Goal: Information Seeking & Learning: Understand process/instructions

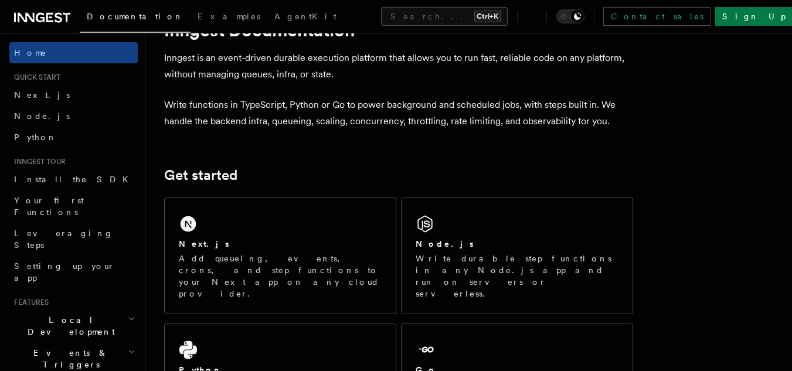
scroll to position [176, 0]
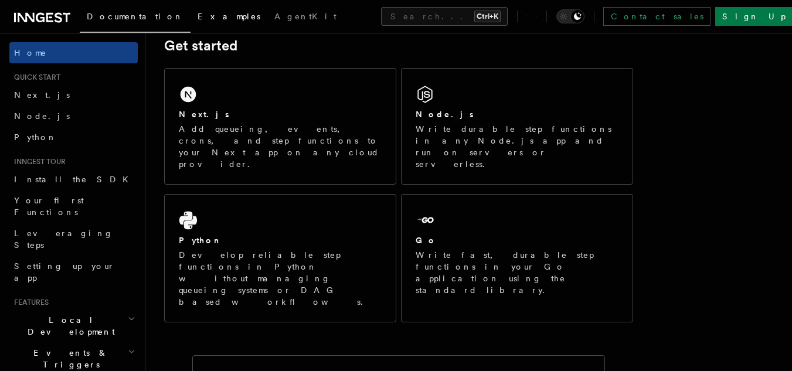
click at [198, 19] on span "Examples" at bounding box center [229, 16] width 63 height 9
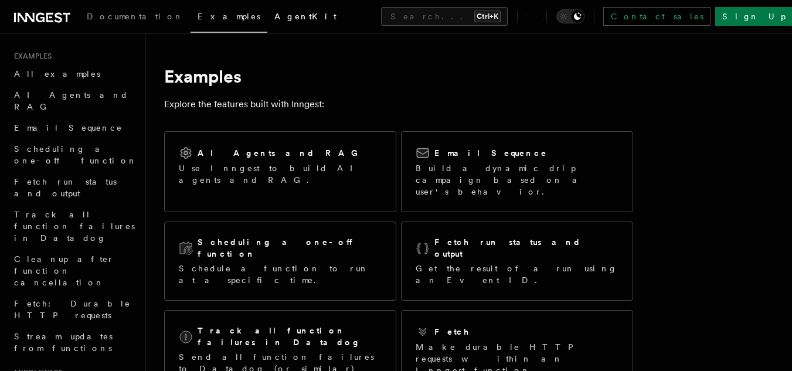
click at [275, 21] on span "AgentKit" at bounding box center [306, 16] width 62 height 9
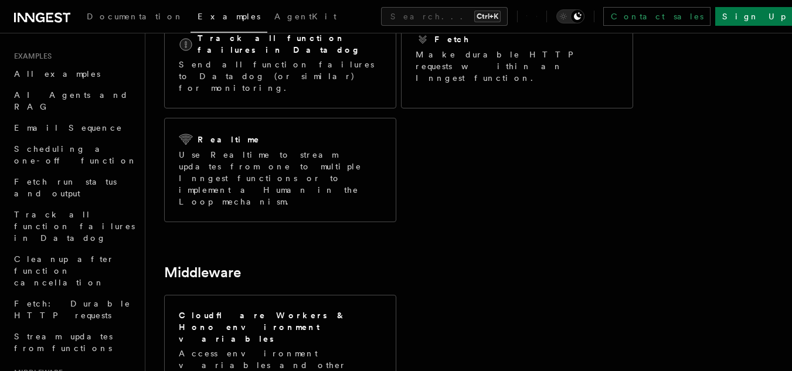
scroll to position [196, 0]
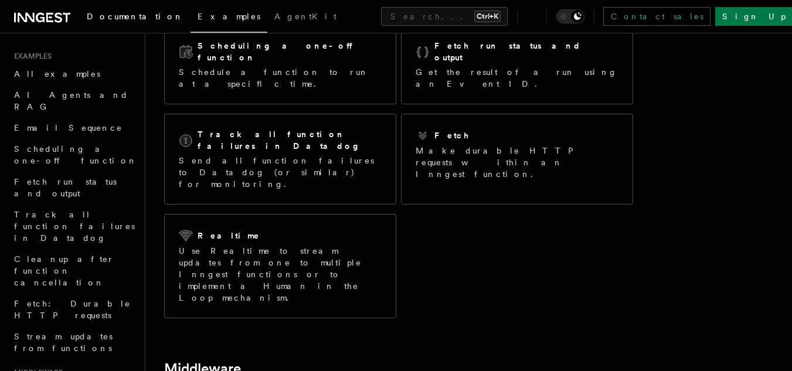
click at [126, 15] on span "Documentation" at bounding box center [135, 16] width 97 height 9
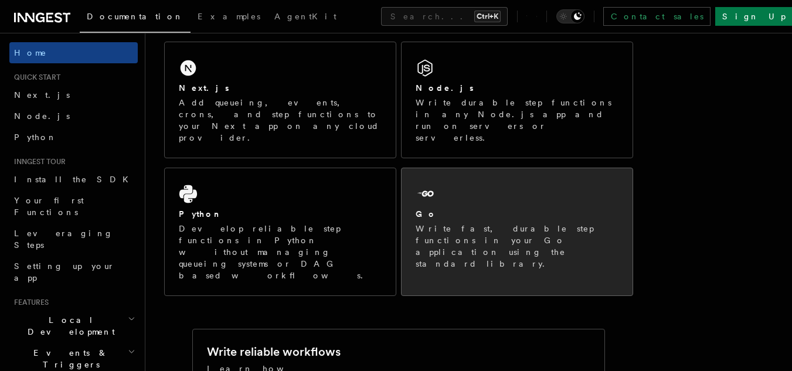
scroll to position [176, 0]
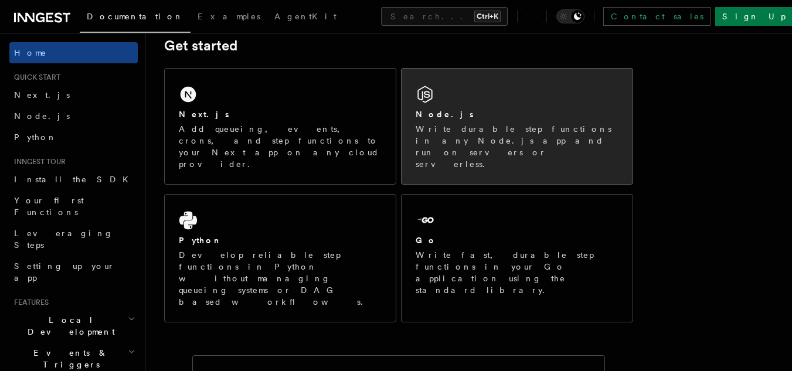
click at [499, 124] on p "Write durable step functions in any Node.js app and run on servers or serverles…" at bounding box center [517, 146] width 203 height 47
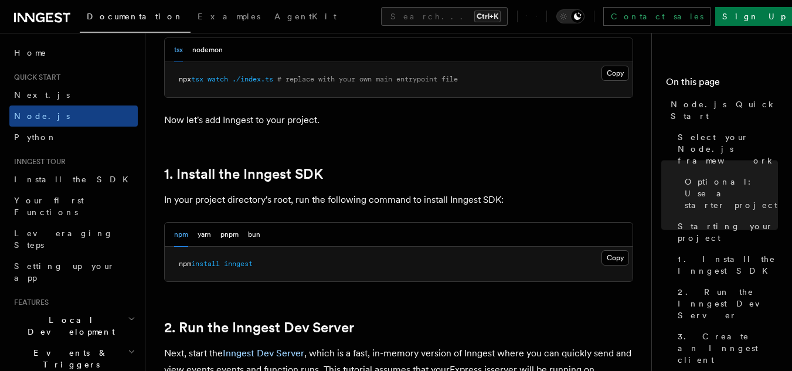
scroll to position [645, 0]
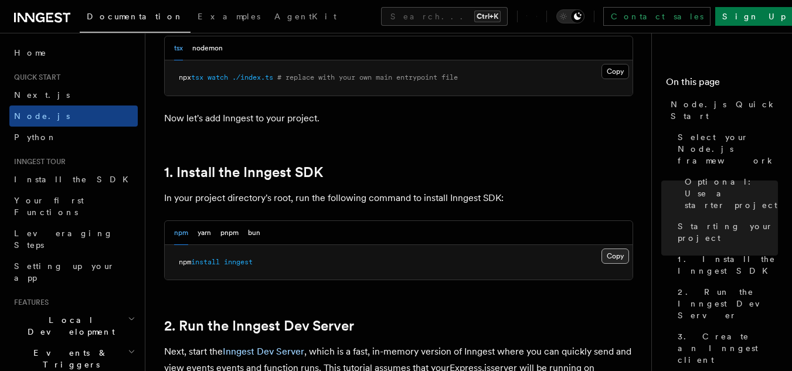
click at [608, 257] on button "Copy Copied" at bounding box center [616, 256] width 28 height 15
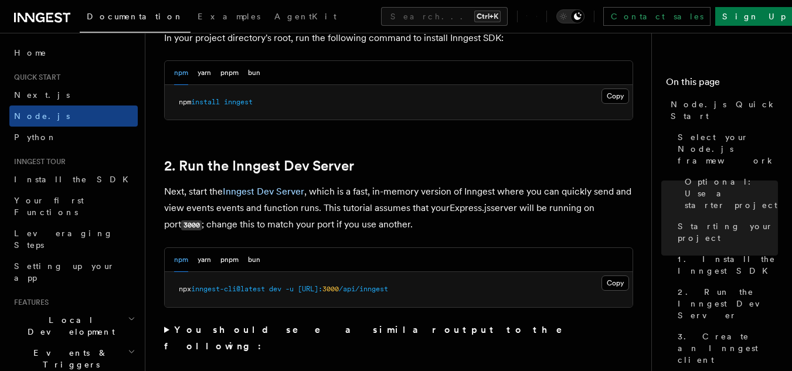
scroll to position [821, 0]
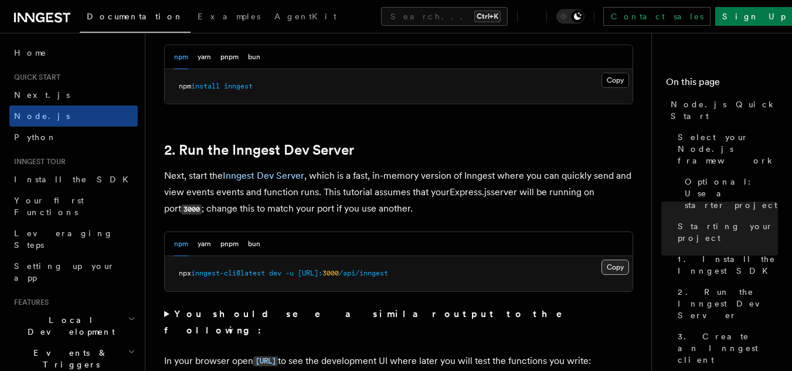
click at [603, 266] on button "Copy Copied" at bounding box center [616, 267] width 28 height 15
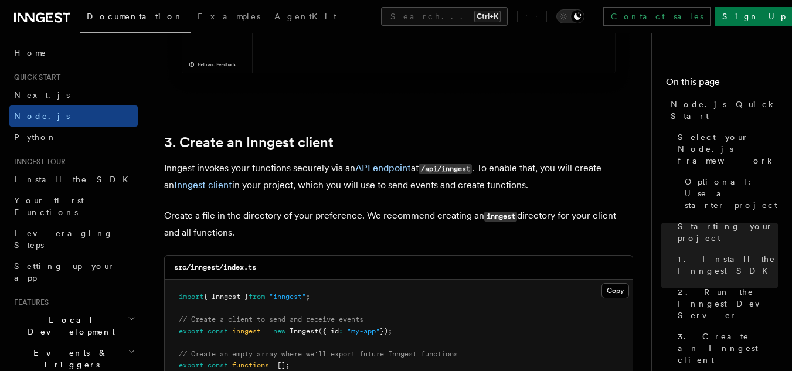
scroll to position [1466, 0]
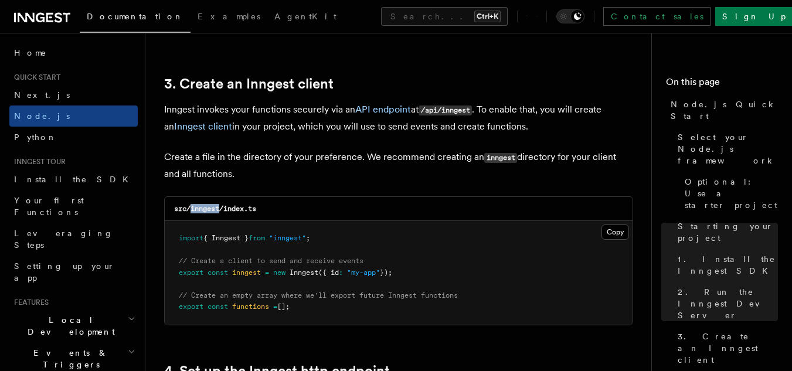
drag, startPoint x: 191, startPoint y: 210, endPoint x: 221, endPoint y: 204, distance: 30.5
click at [221, 204] on h3 "src/inngest/index.ts" at bounding box center [215, 208] width 82 height 9
copy code "inngest"
drag, startPoint x: 226, startPoint y: 208, endPoint x: 258, endPoint y: 208, distance: 31.7
click at [256, 208] on code "src/inngest/index.ts" at bounding box center [215, 209] width 82 height 8
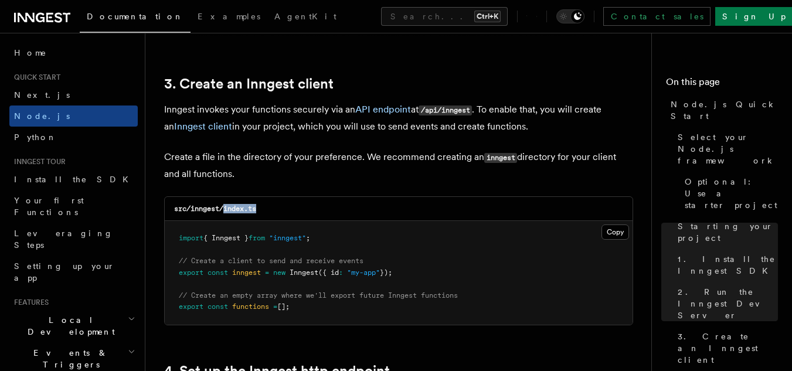
copy code "index.ts"
click at [611, 232] on button "Copy Copied" at bounding box center [616, 232] width 28 height 15
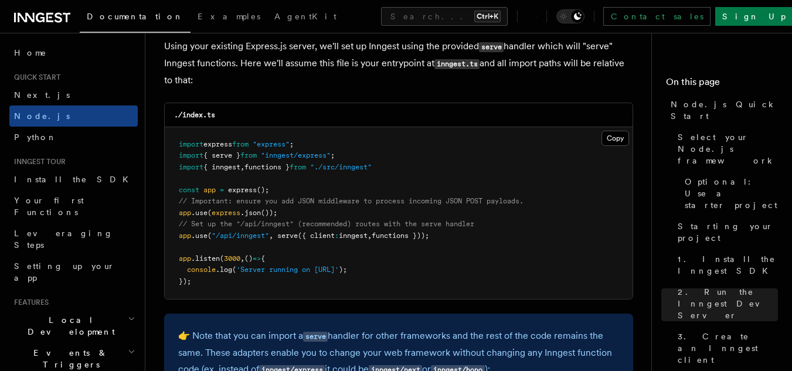
scroll to position [1760, 0]
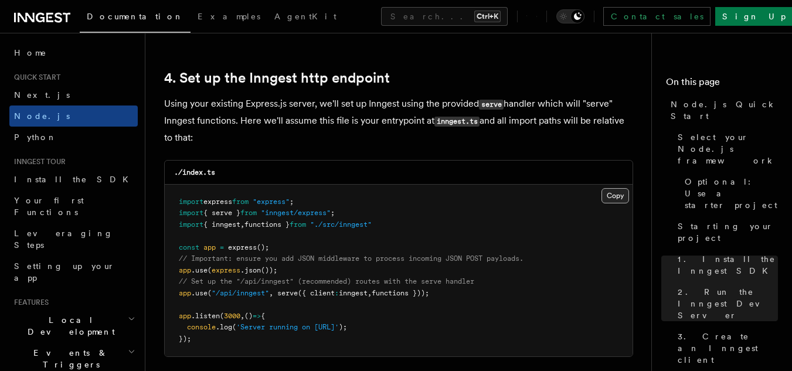
click at [610, 195] on button "Copy Copied" at bounding box center [616, 195] width 28 height 15
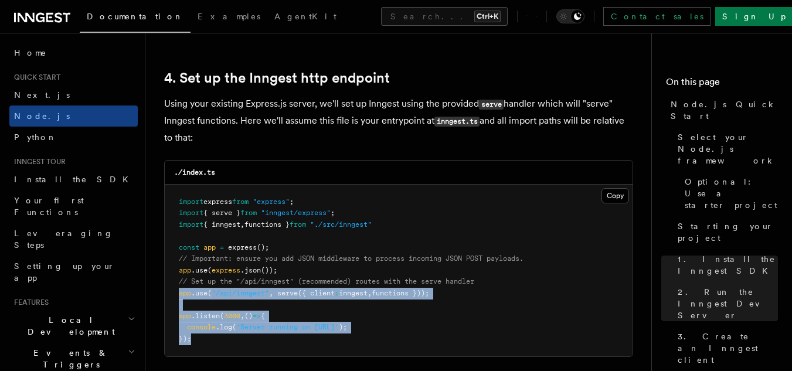
drag, startPoint x: 179, startPoint y: 295, endPoint x: 200, endPoint y: 346, distance: 55.2
click at [200, 346] on pre "import express from "express" ; import { serve } from "inngest/express" ; impor…" at bounding box center [399, 271] width 468 height 172
drag, startPoint x: 180, startPoint y: 294, endPoint x: 202, endPoint y: 343, distance: 53.5
click at [202, 343] on pre "import express from "express" ; import { serve } from "inngest/express" ; impor…" at bounding box center [399, 271] width 468 height 172
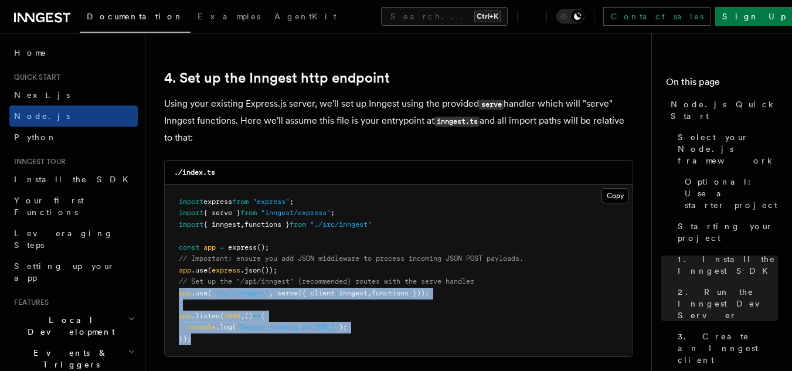
click at [202, 343] on pre "import express from "express" ; import { serve } from "inngest/express" ; impor…" at bounding box center [399, 271] width 468 height 172
drag, startPoint x: 202, startPoint y: 340, endPoint x: 176, endPoint y: 295, distance: 51.5
click at [176, 295] on pre "import express from "express" ; import { serve } from "inngest/express" ; impor…" at bounding box center [399, 271] width 468 height 172
drag, startPoint x: 176, startPoint y: 295, endPoint x: 201, endPoint y: 338, distance: 49.7
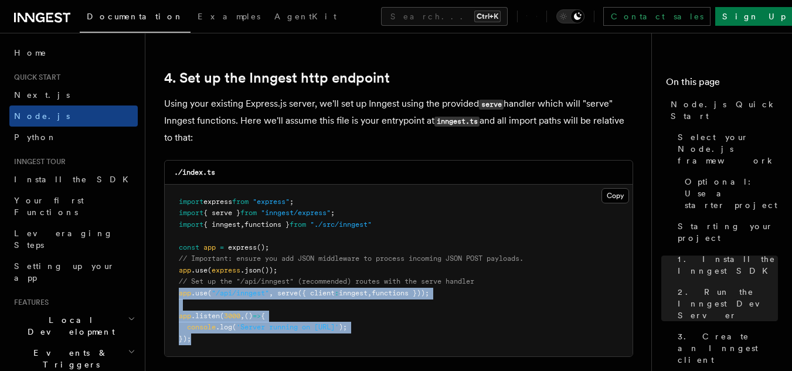
click at [201, 338] on pre "import express from "express" ; import { serve } from "inngest/express" ; impor…" at bounding box center [399, 271] width 468 height 172
drag, startPoint x: 178, startPoint y: 291, endPoint x: 195, endPoint y: 336, distance: 47.5
click at [195, 336] on pre "import express from "express" ; import { serve } from "inngest/express" ; impor…" at bounding box center [399, 271] width 468 height 172
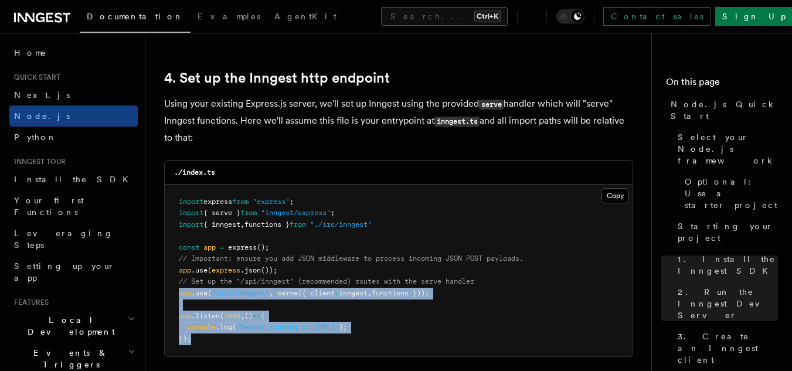
copy code "app .use ( "/api/inngest" , serve ({ client : inngest , functions })); app .lis…"
drag, startPoint x: 179, startPoint y: 294, endPoint x: 196, endPoint y: 347, distance: 55.3
click at [196, 347] on pre "import express from "express" ; import { serve } from "inngest/express" ; impor…" at bounding box center [399, 271] width 468 height 172
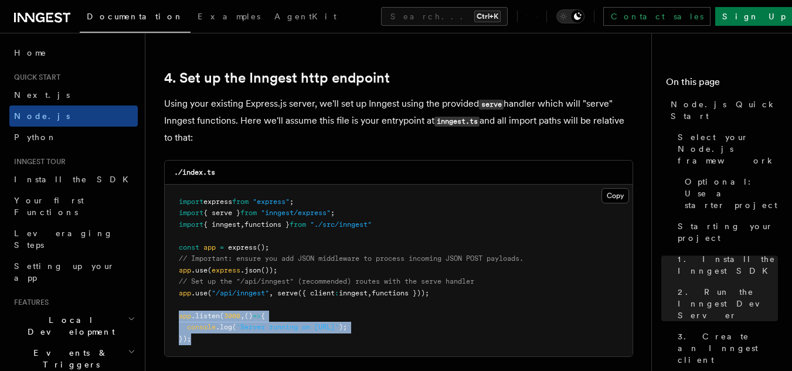
drag, startPoint x: 179, startPoint y: 316, endPoint x: 192, endPoint y: 337, distance: 24.7
click at [192, 337] on pre "import express from "express" ; import { serve } from "inngest/express" ; impor…" at bounding box center [399, 271] width 468 height 172
copy code "app .listen ( 3000 , () => { console .log ( 'Server running on http://localhost…"
drag, startPoint x: 192, startPoint y: 341, endPoint x: 180, endPoint y: 313, distance: 30.7
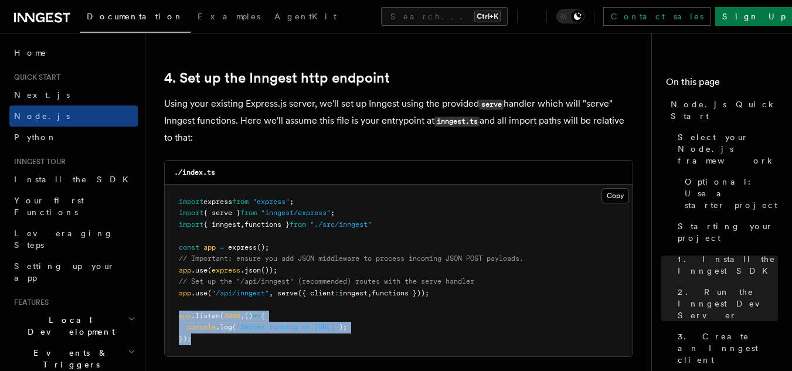
click at [180, 313] on pre "import express from "express" ; import { serve } from "inngest/express" ; impor…" at bounding box center [399, 271] width 468 height 172
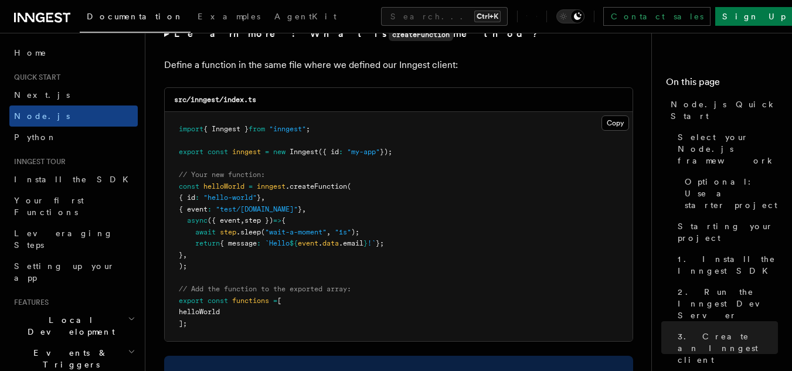
scroll to position [2346, 0]
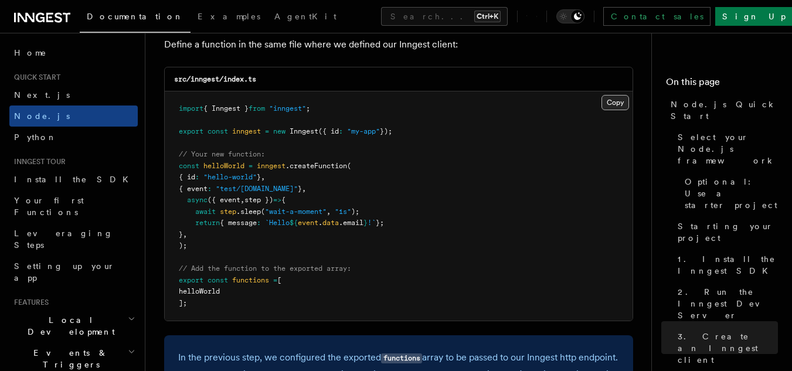
click at [609, 104] on button "Copy Copied" at bounding box center [616, 102] width 28 height 15
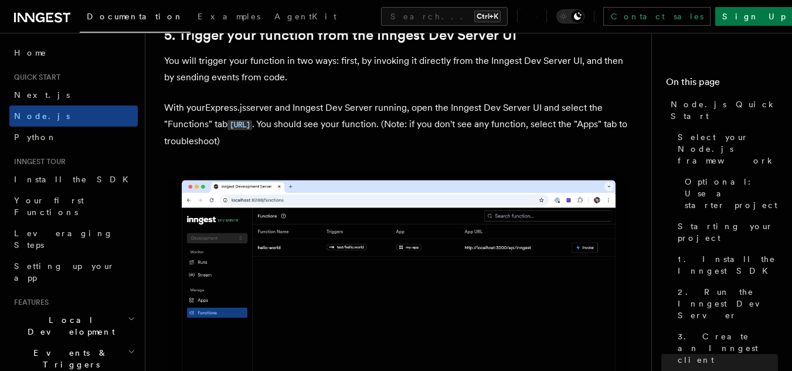
scroll to position [2757, 0]
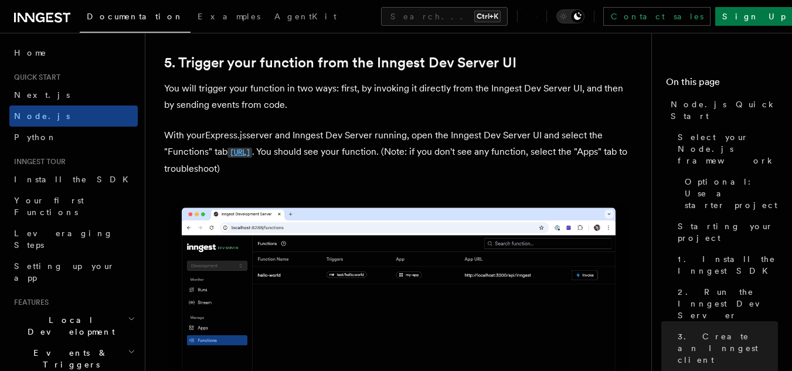
click at [252, 158] on code "http://localhost:8288/functions" at bounding box center [240, 153] width 25 height 10
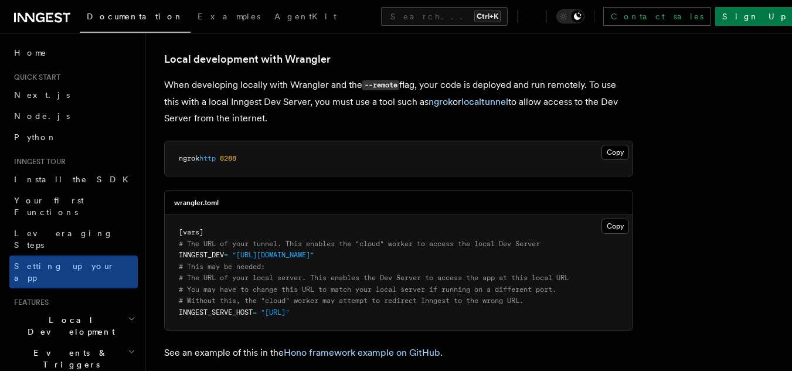
scroll to position [2405, 0]
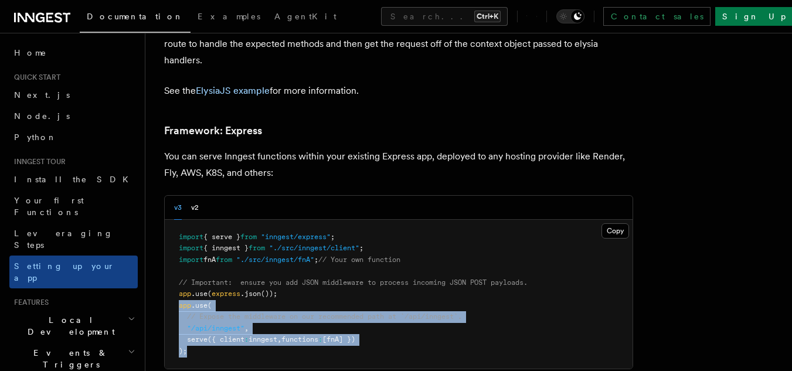
drag, startPoint x: 179, startPoint y: 239, endPoint x: 188, endPoint y: 283, distance: 44.4
click at [188, 283] on pre "import { serve } from "inngest/express" ; import { inngest } from "./src/innges…" at bounding box center [399, 295] width 468 height 150
copy code "app .use ( // Expose the middleware on our recommended path at `/api/inngest`. …"
drag, startPoint x: 189, startPoint y: 284, endPoint x: 178, endPoint y: 238, distance: 47.7
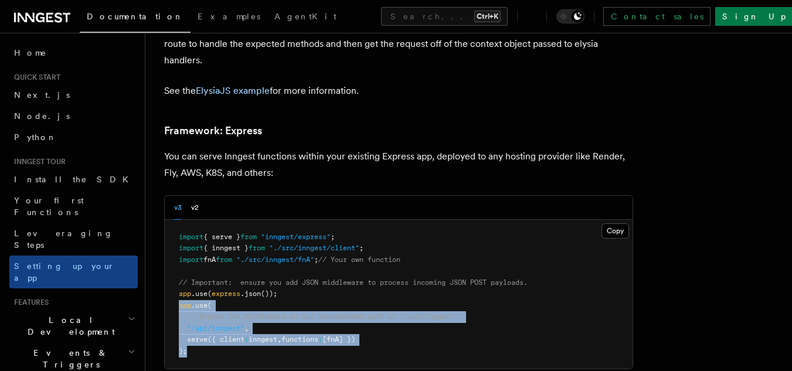
click at [178, 238] on pre "import { serve } from "inngest/express" ; import { inngest } from "./src/innges…" at bounding box center [399, 295] width 468 height 150
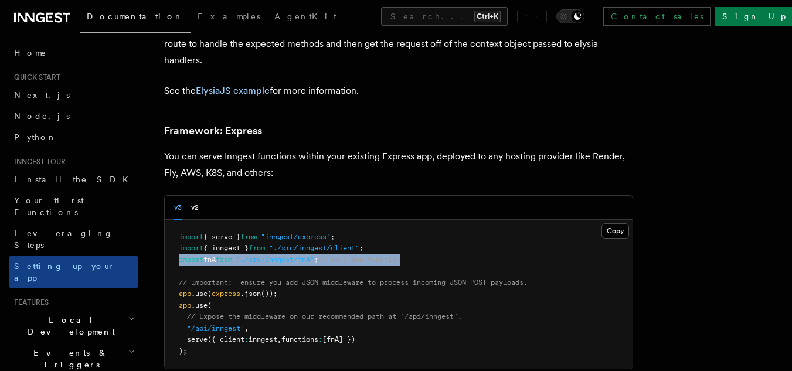
drag, startPoint x: 179, startPoint y: 190, endPoint x: 435, endPoint y: 192, distance: 255.2
click at [435, 220] on pre "import { serve } from "inngest/express" ; import { inngest } from "./src/innges…" at bounding box center [399, 295] width 468 height 150
copy span "import fnA from "./src/inngest/fnA" ; // Your own function"
